Goal: Navigation & Orientation: Find specific page/section

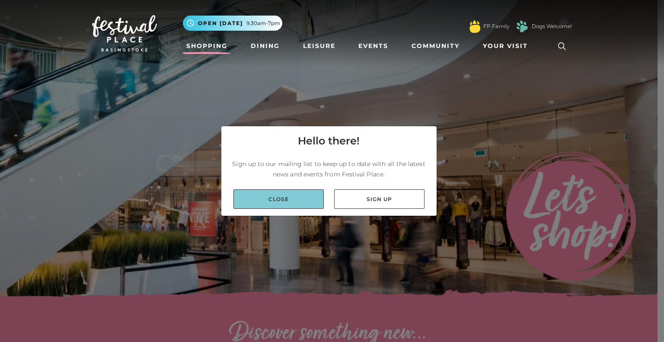
click at [286, 205] on link "Close" at bounding box center [278, 198] width 90 height 19
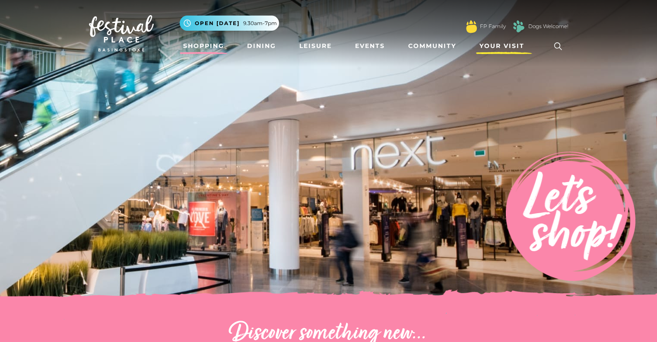
click at [488, 44] on span "Your Visit" at bounding box center [502, 45] width 45 height 9
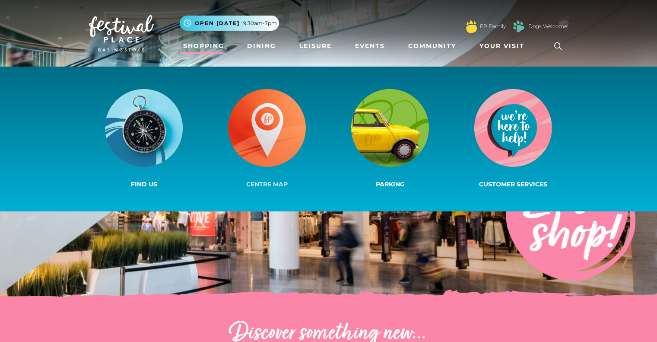
click at [272, 138] on img at bounding box center [267, 128] width 78 height 78
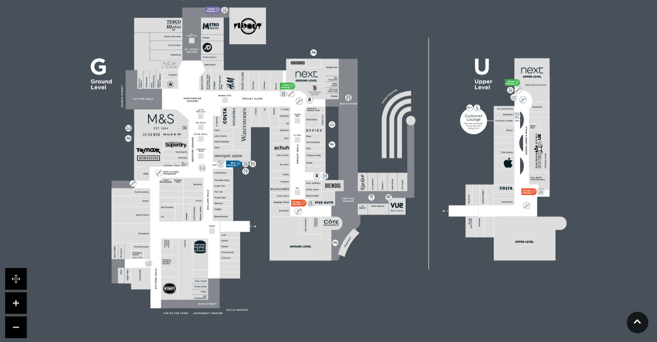
scroll to position [303, 0]
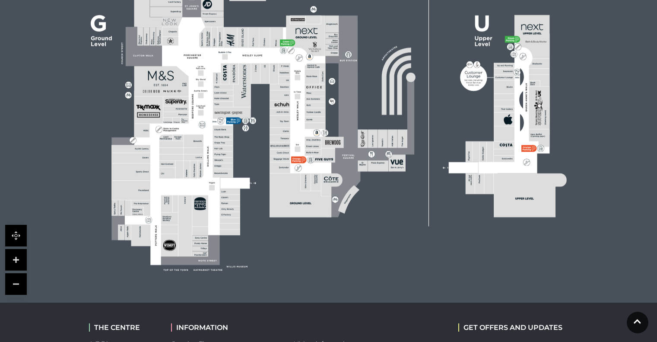
drag, startPoint x: 255, startPoint y: 152, endPoint x: 262, endPoint y: 163, distance: 12.4
click at [262, 163] on rect at bounding box center [329, 108] width 524 height 370
